Goal: Navigation & Orientation: Find specific page/section

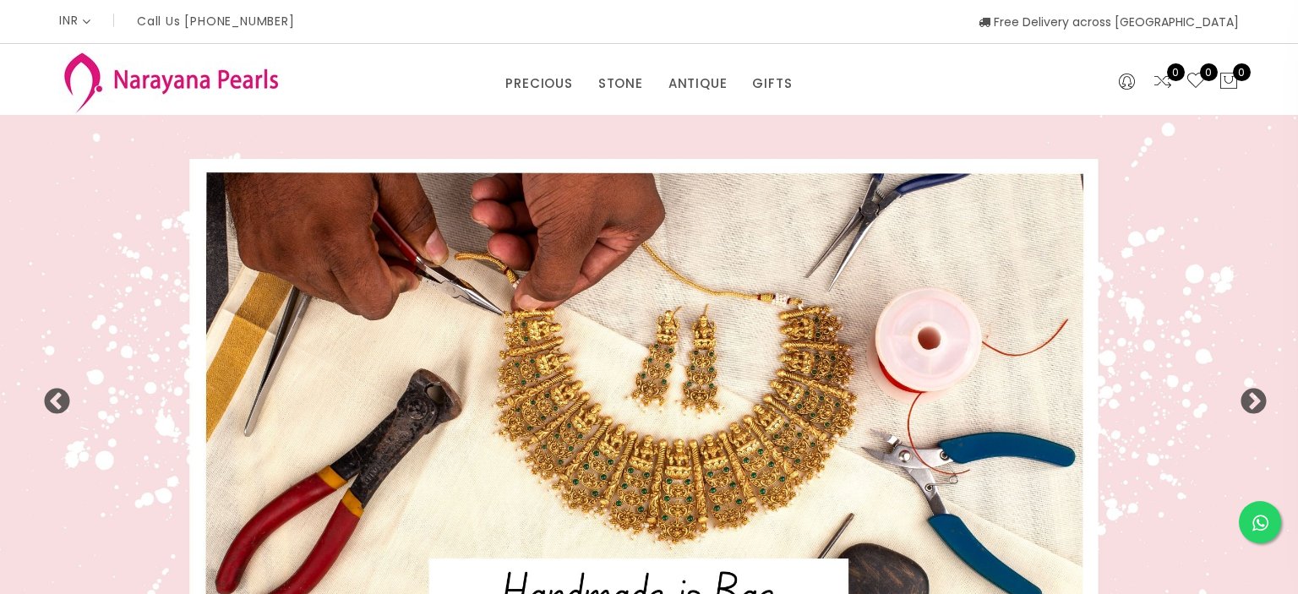
select select "INR"
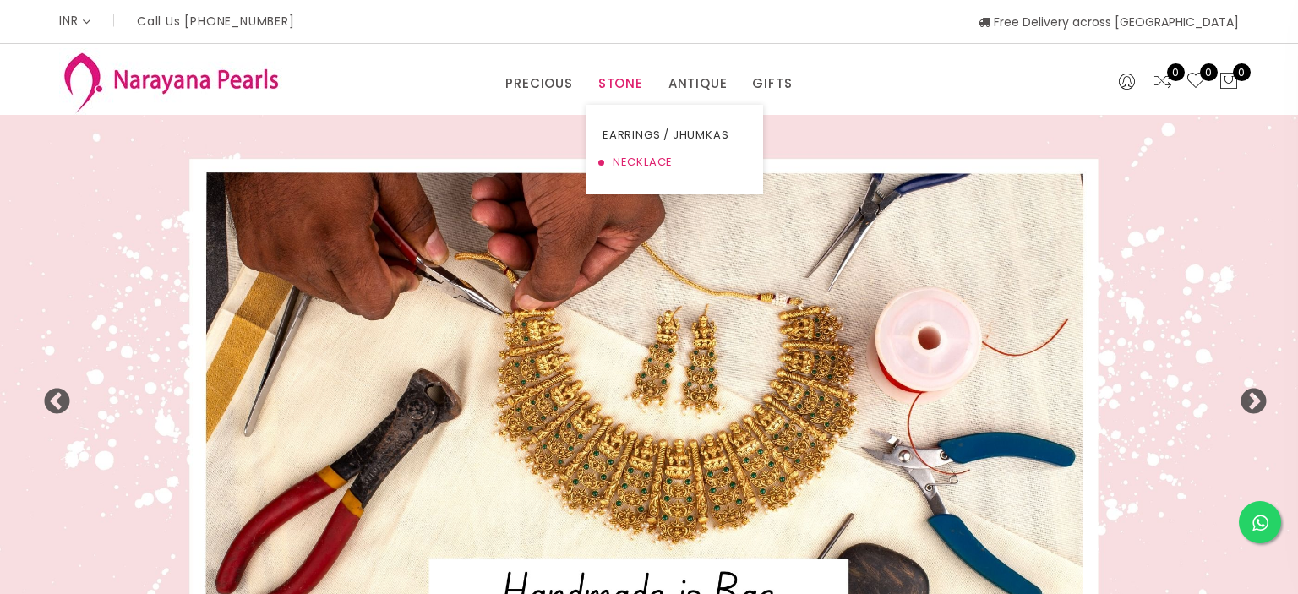
click at [647, 157] on link "NECKLACE" at bounding box center [674, 162] width 144 height 27
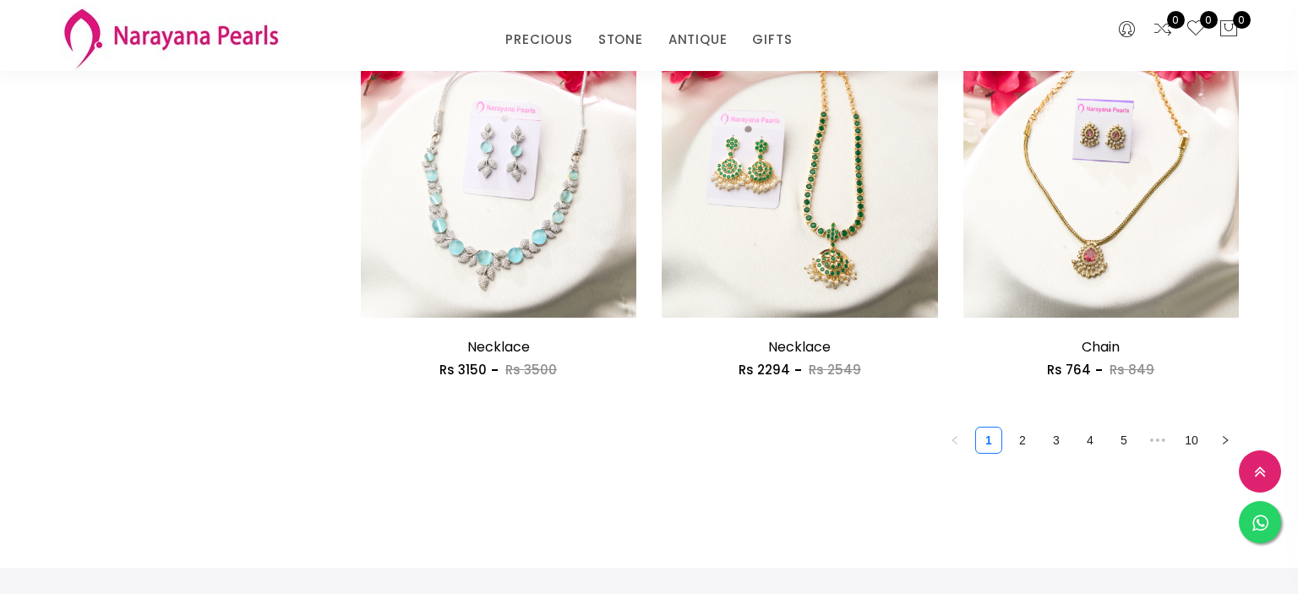
scroll to position [2409, 0]
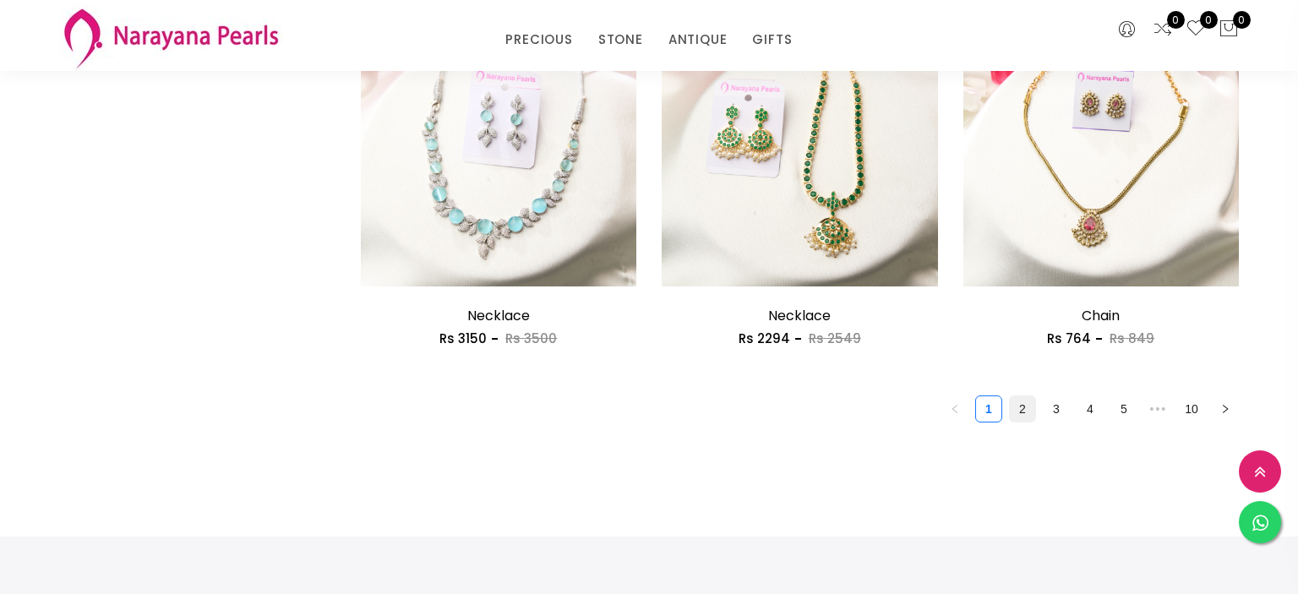
click at [1021, 414] on link "2" at bounding box center [1022, 408] width 25 height 25
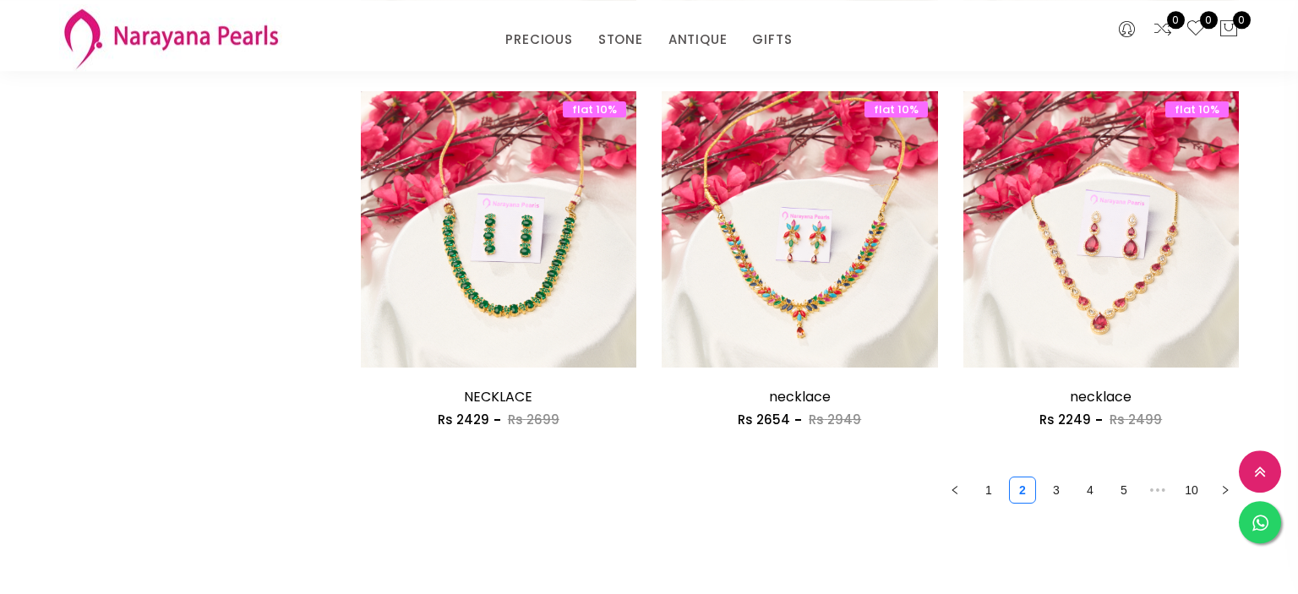
scroll to position [2409, 0]
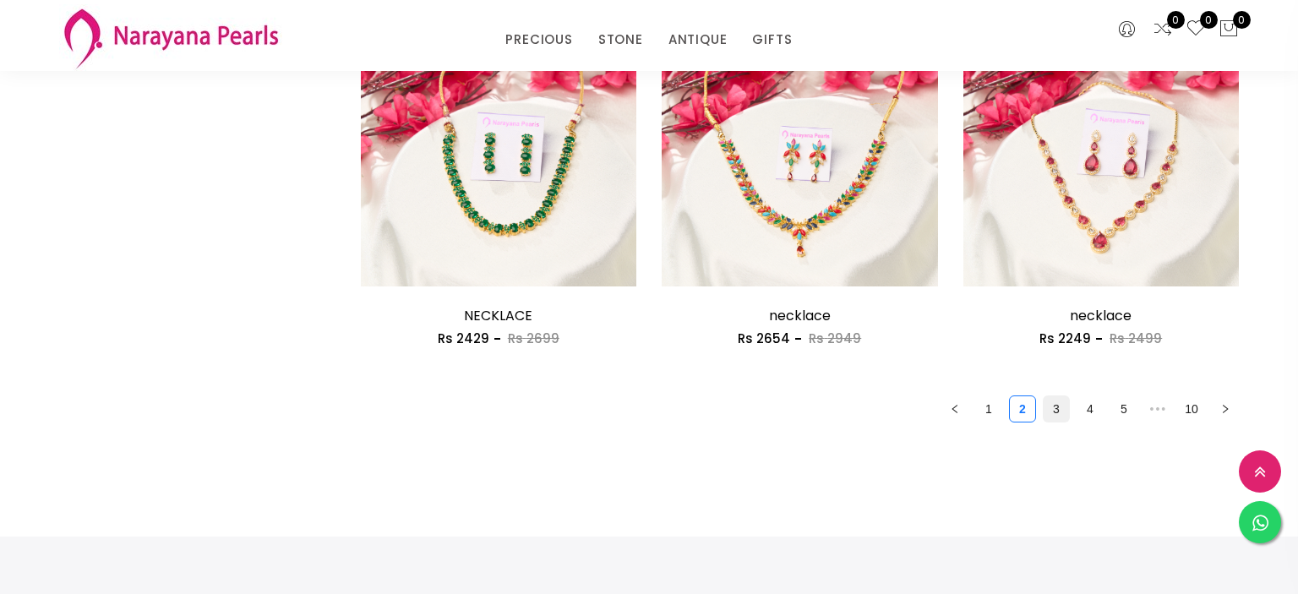
click at [1051, 408] on link "3" at bounding box center [1056, 408] width 25 height 25
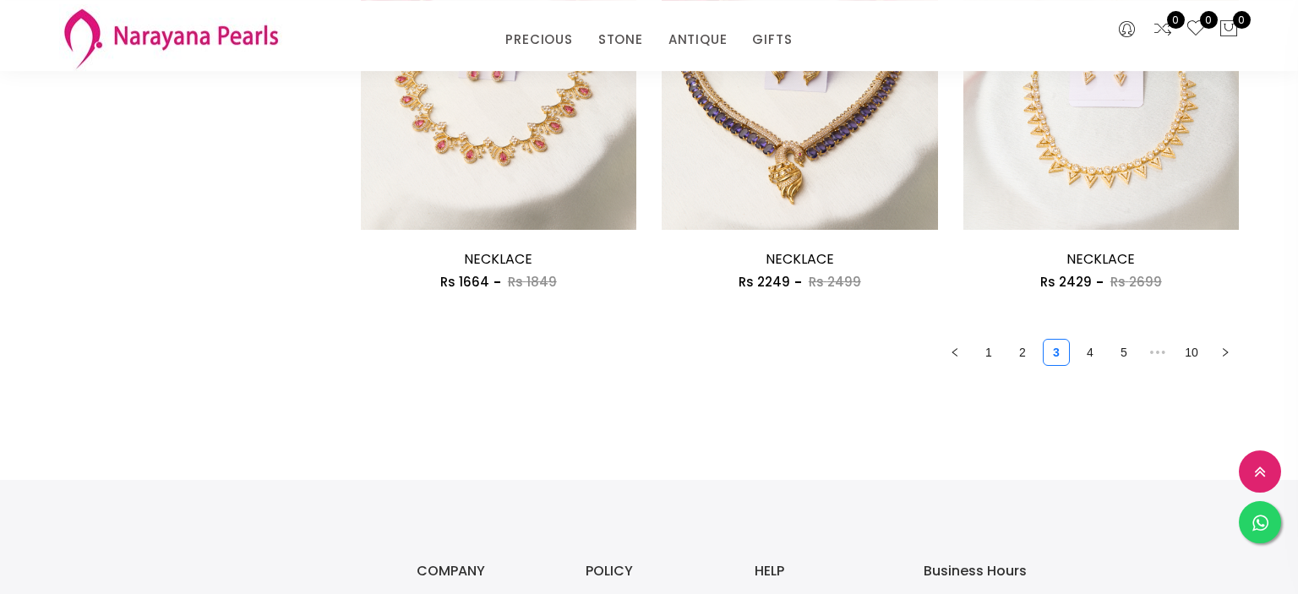
scroll to position [2498, 0]
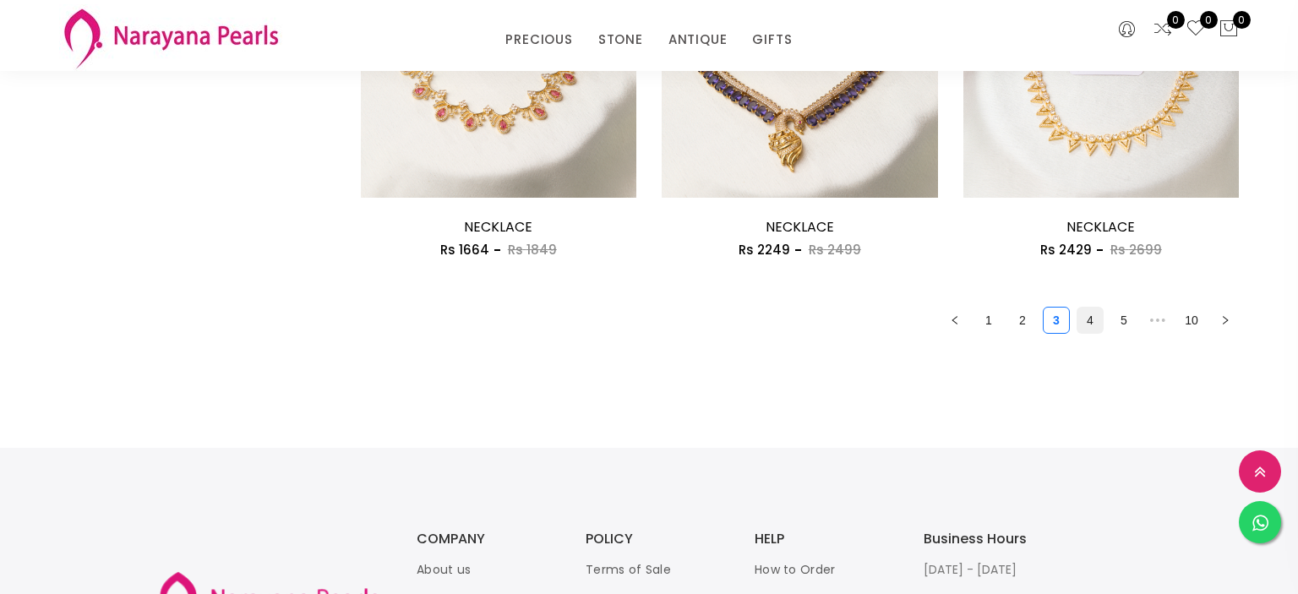
click at [1091, 321] on link "4" at bounding box center [1089, 320] width 25 height 25
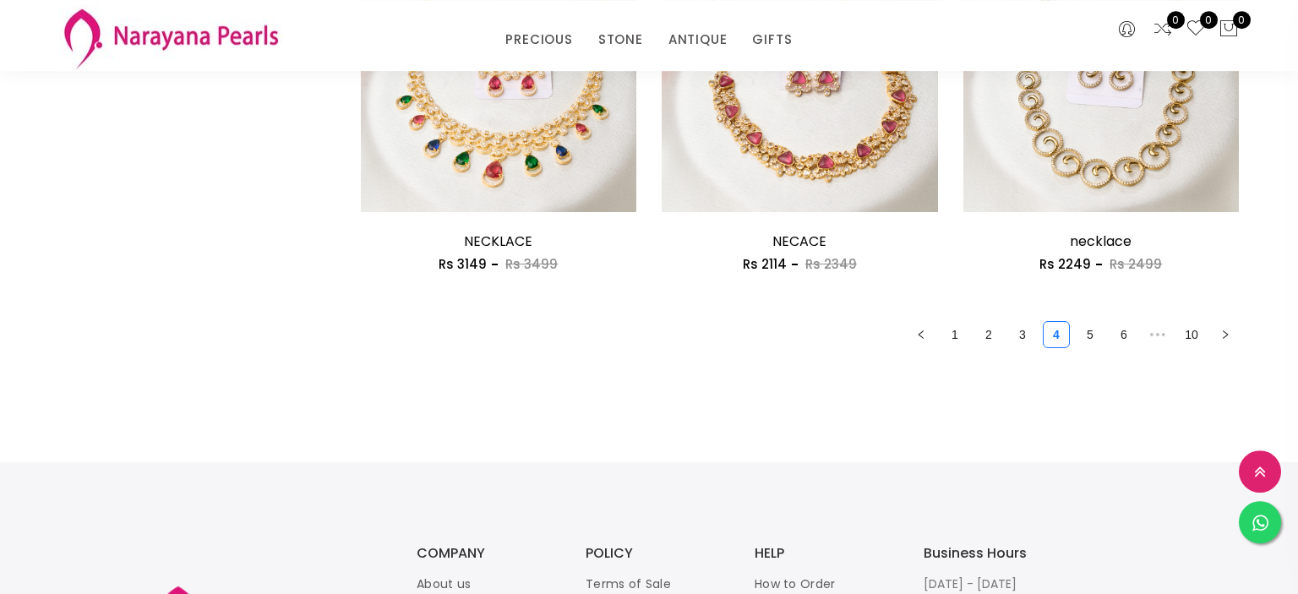
scroll to position [2498, 0]
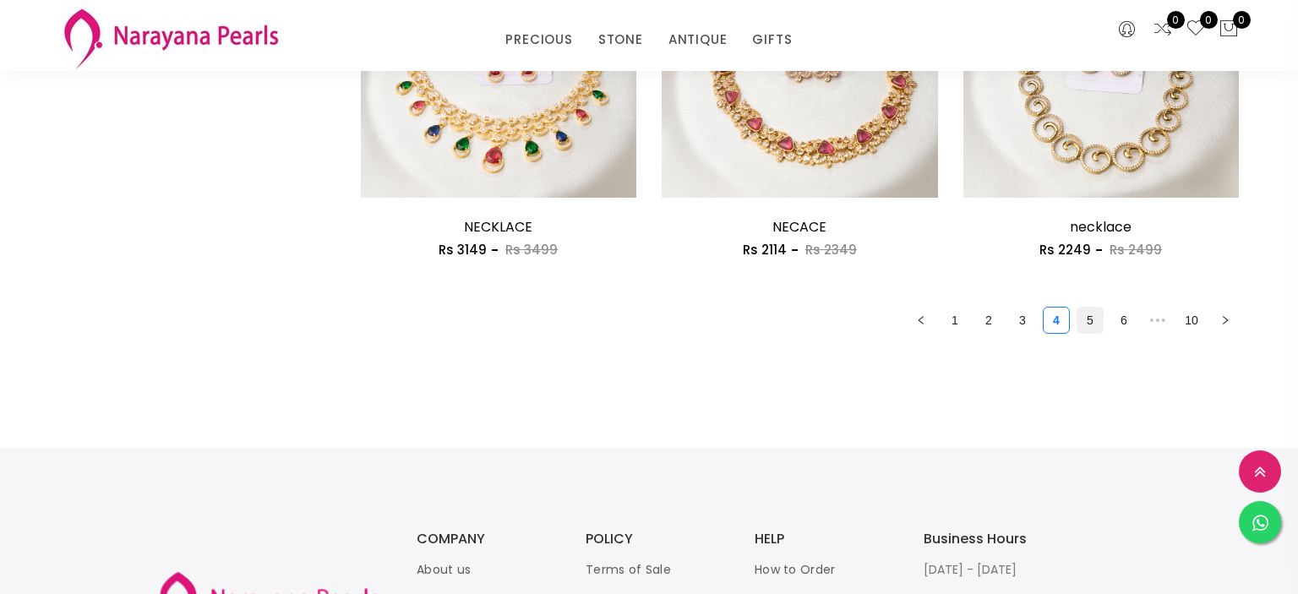
click at [1087, 322] on link "5" at bounding box center [1089, 320] width 25 height 25
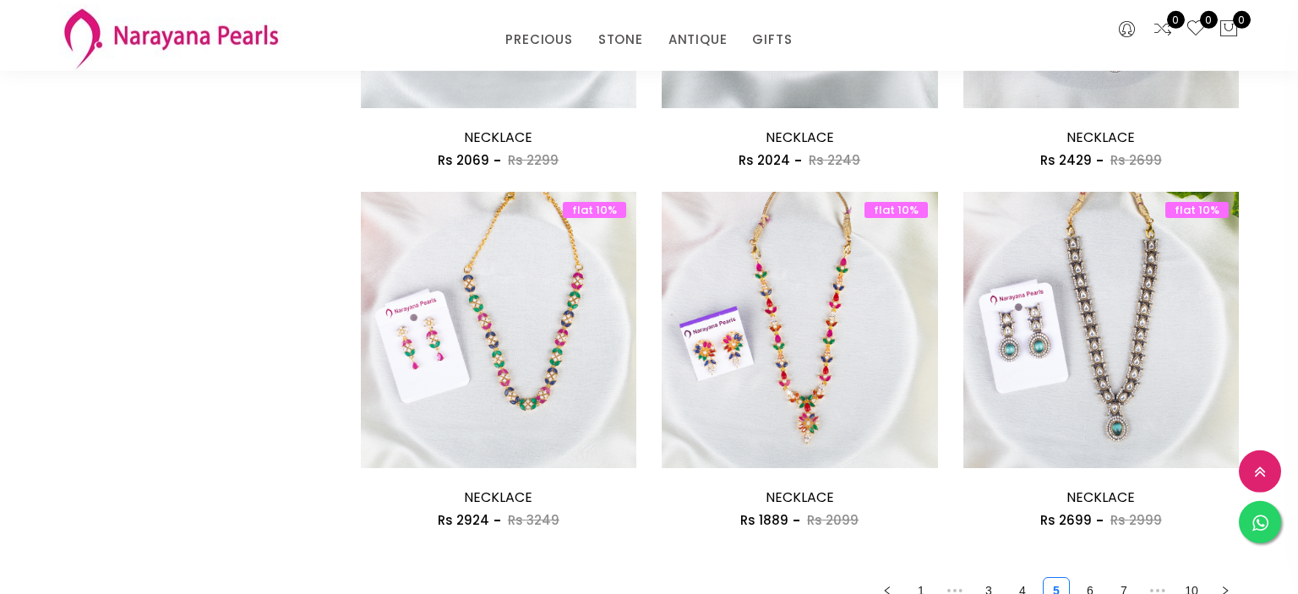
scroll to position [2320, 0]
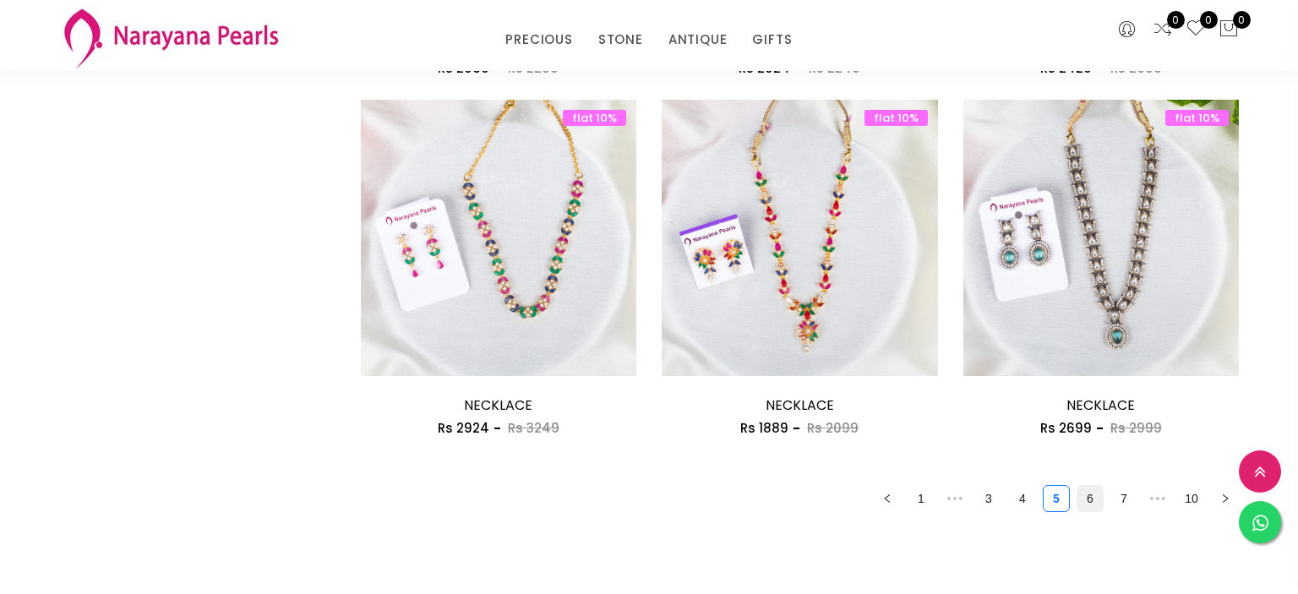
click at [1093, 501] on link "6" at bounding box center [1089, 498] width 25 height 25
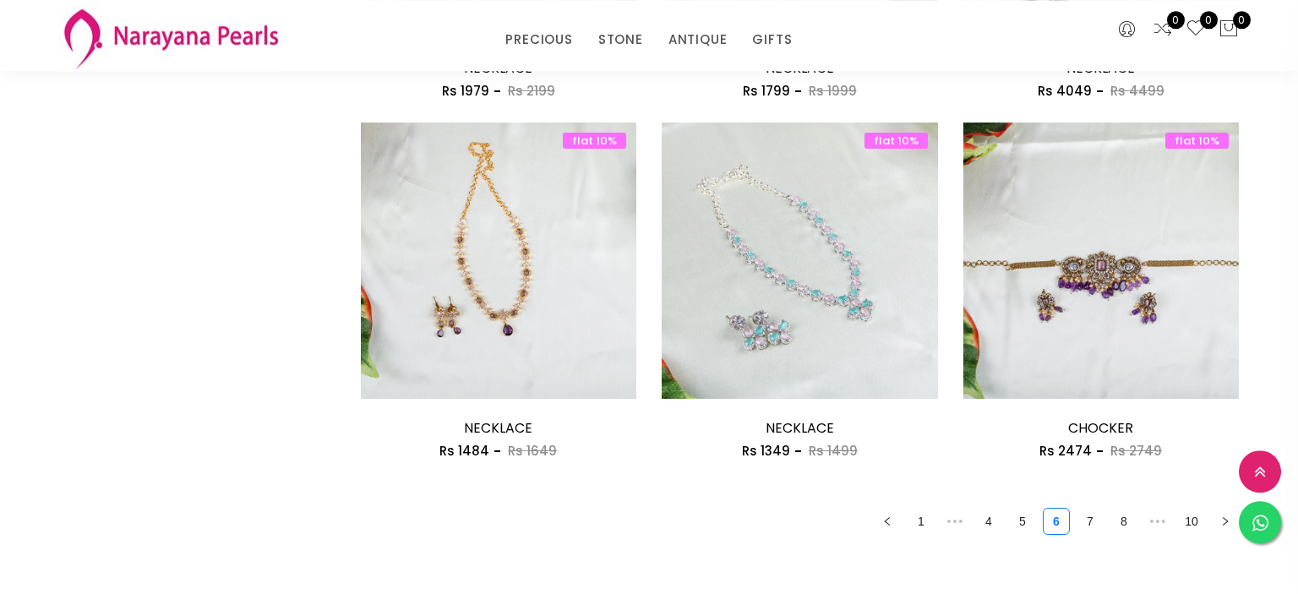
scroll to position [2320, 0]
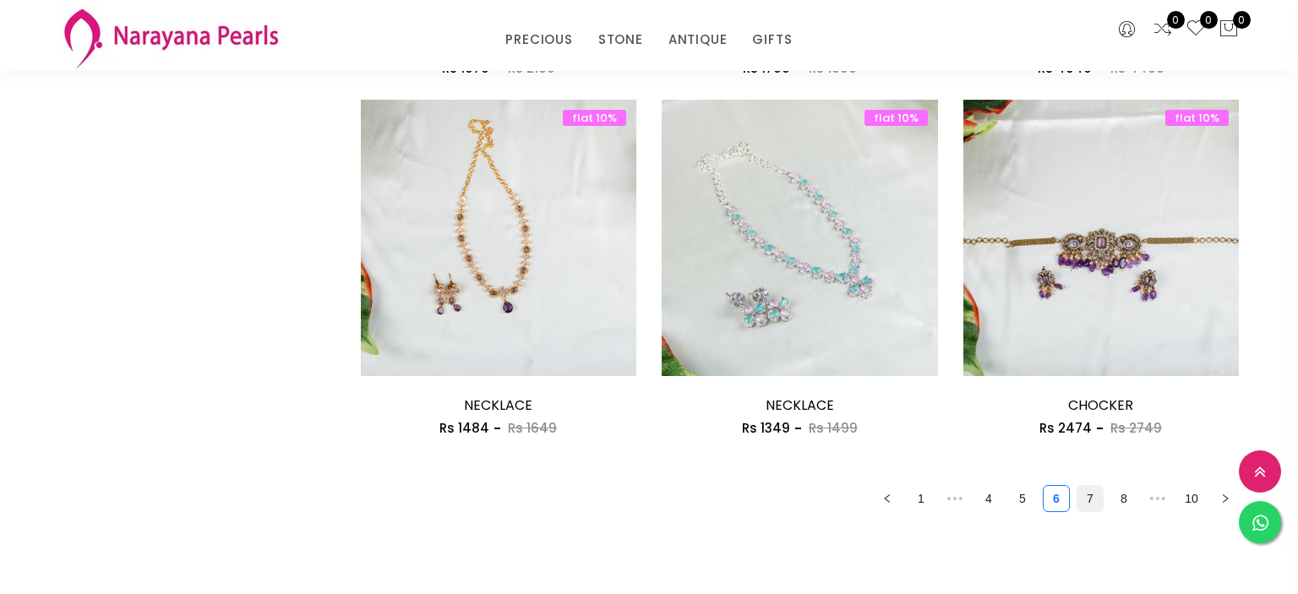
click at [1087, 502] on link "7" at bounding box center [1089, 498] width 25 height 25
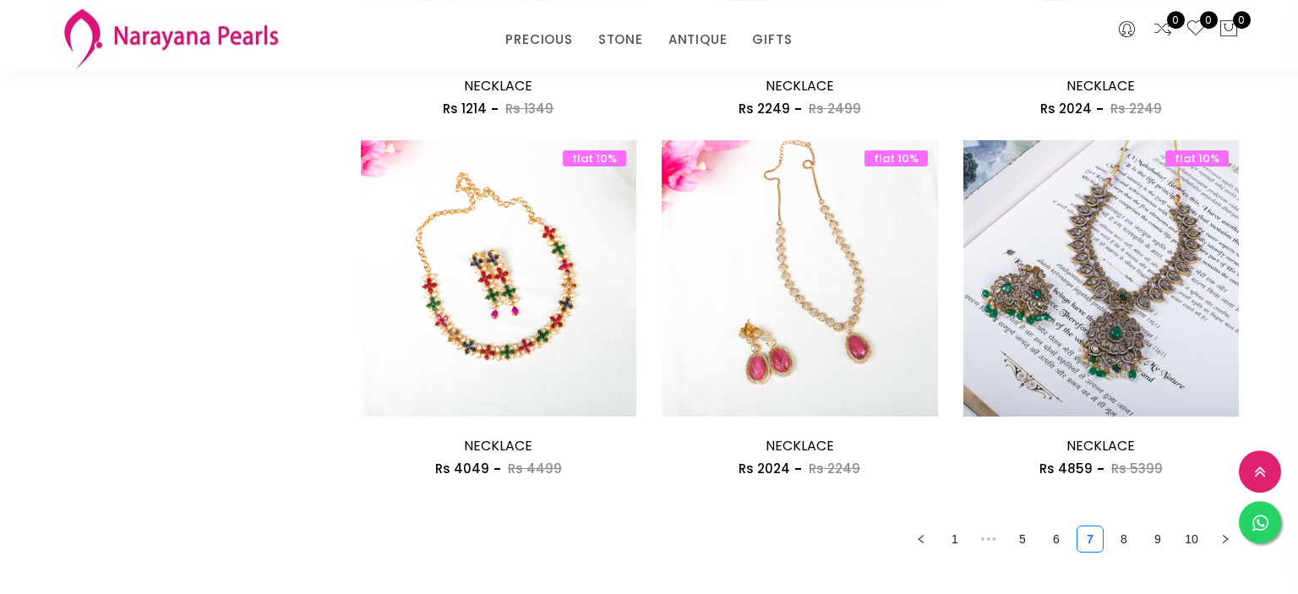
scroll to position [2409, 0]
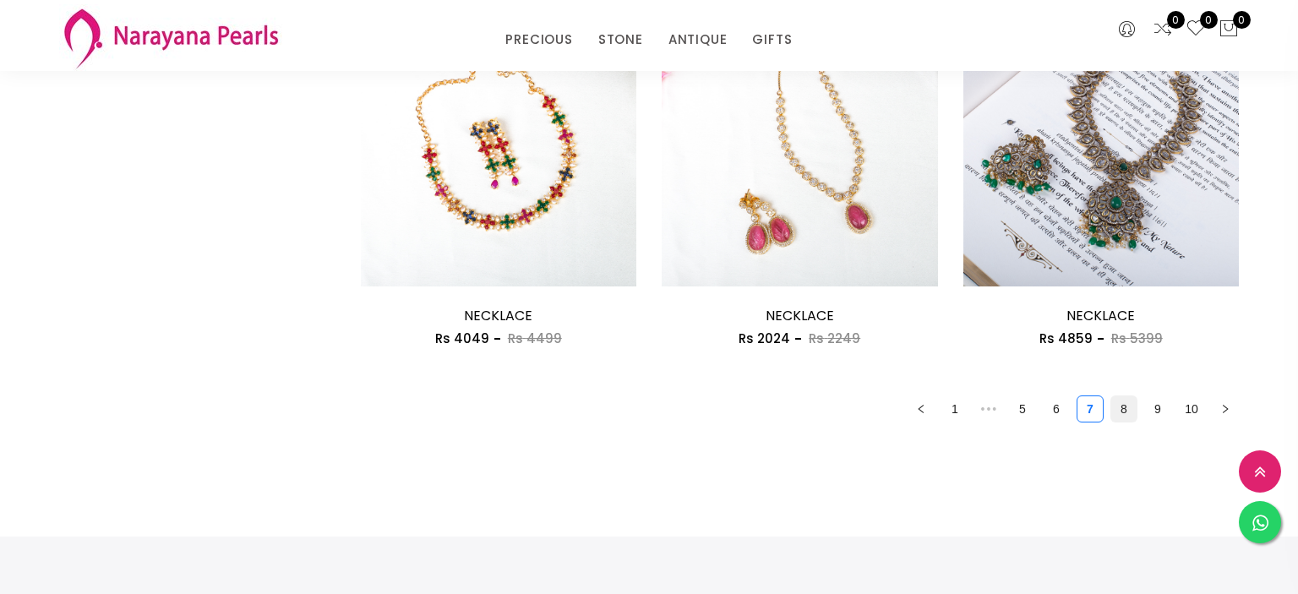
click at [1121, 417] on link "8" at bounding box center [1123, 408] width 25 height 25
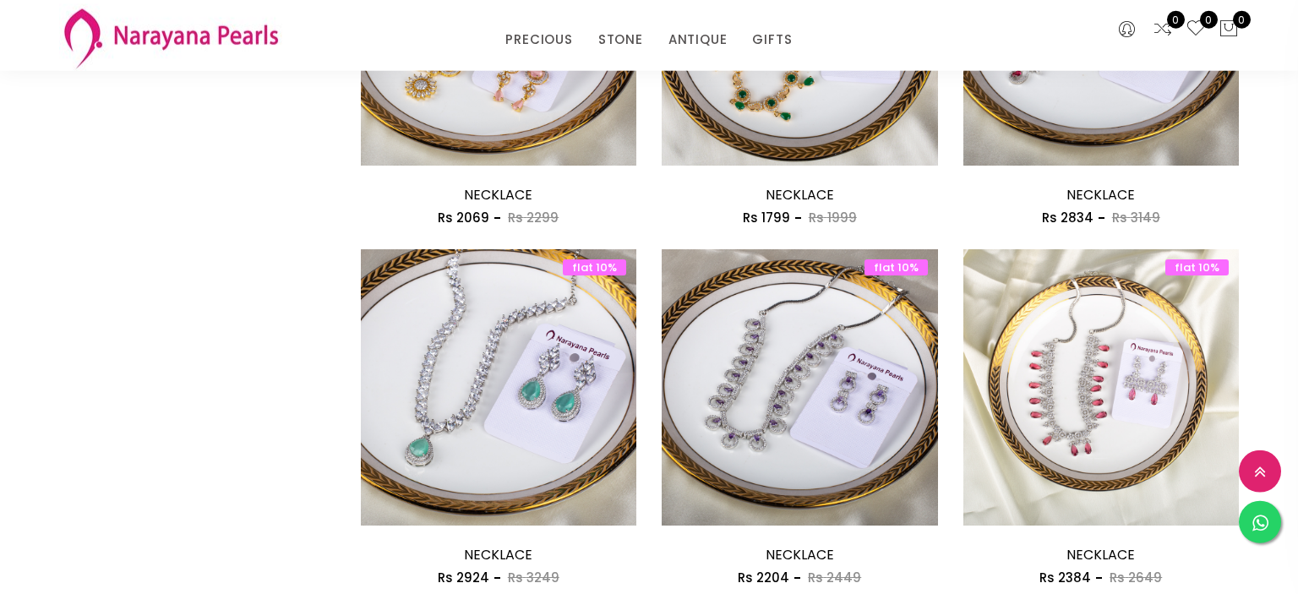
scroll to position [2320, 0]
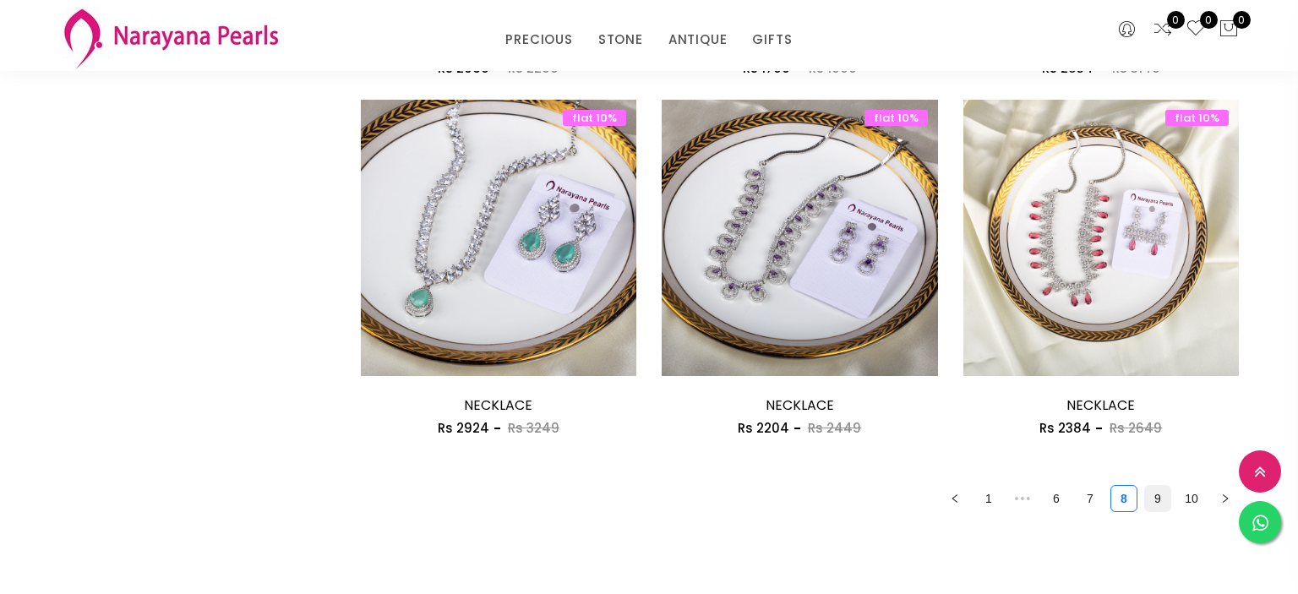
click at [1157, 499] on link "9" at bounding box center [1157, 498] width 25 height 25
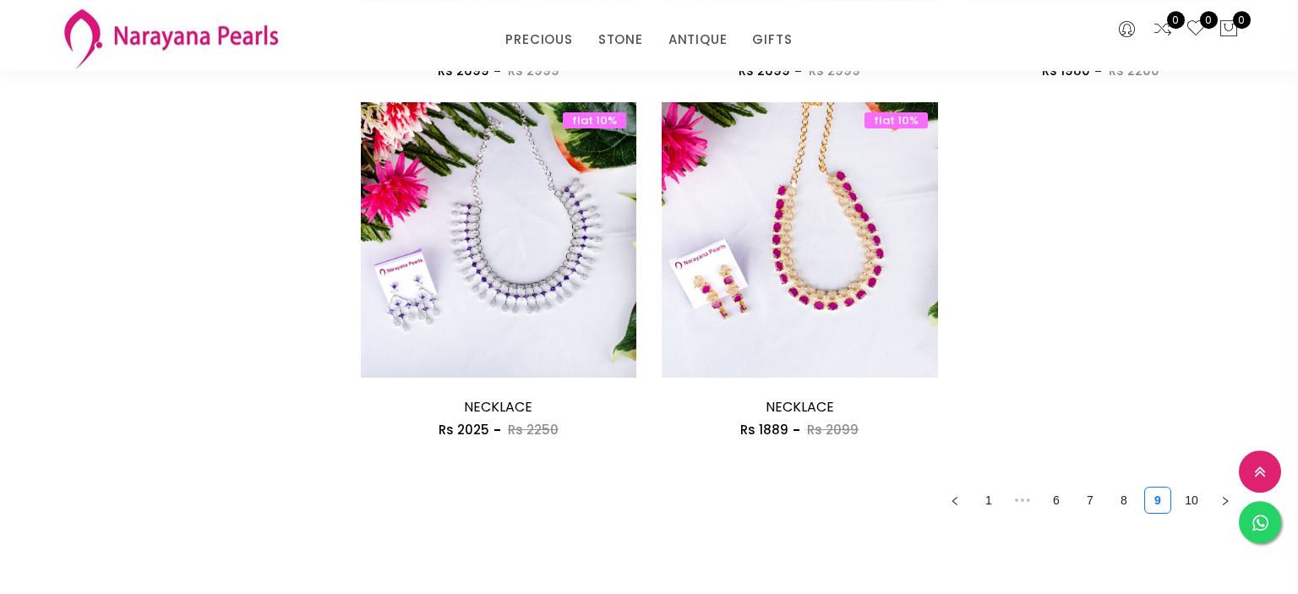
scroll to position [1963, 0]
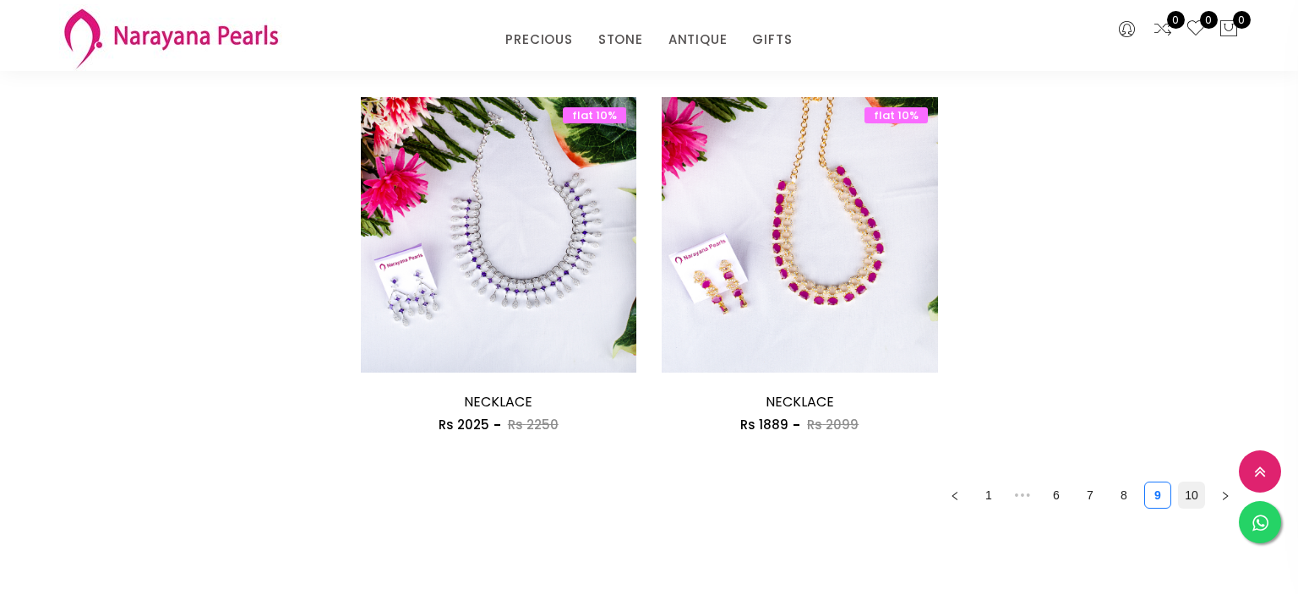
click at [1190, 498] on link "10" at bounding box center [1191, 494] width 25 height 25
